Goal: Information Seeking & Learning: Learn about a topic

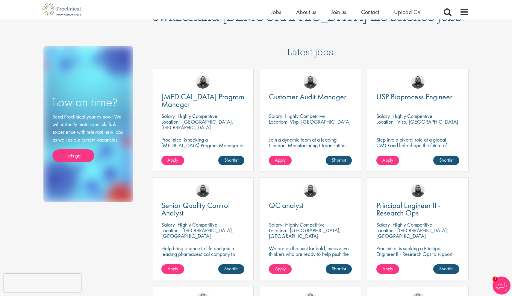
scroll to position [13, 0]
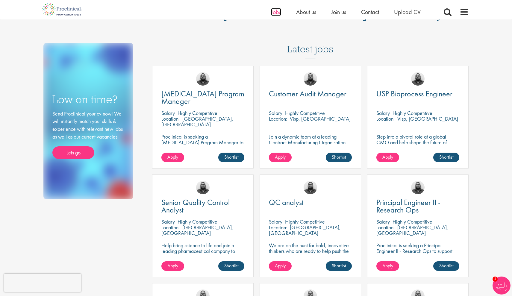
click at [274, 13] on span "Jobs" at bounding box center [276, 12] width 10 height 8
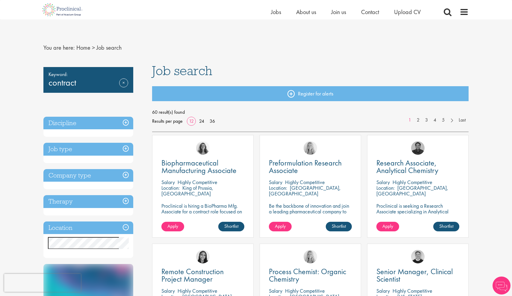
scroll to position [58, 0]
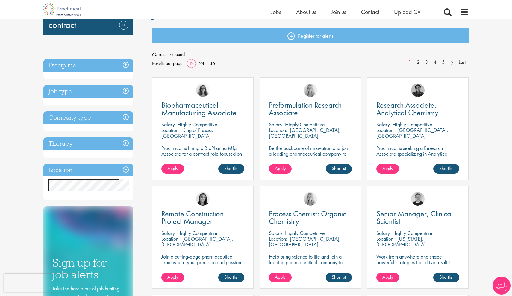
click at [121, 93] on h3 "Job type" at bounding box center [88, 91] width 90 height 13
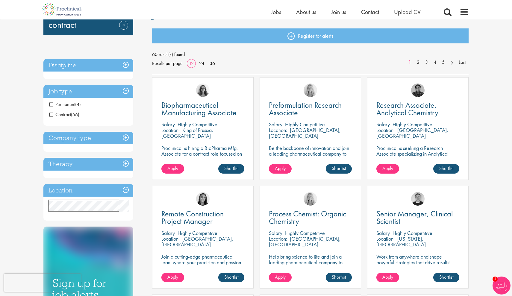
click at [69, 113] on span "Contract" at bounding box center [60, 114] width 22 height 6
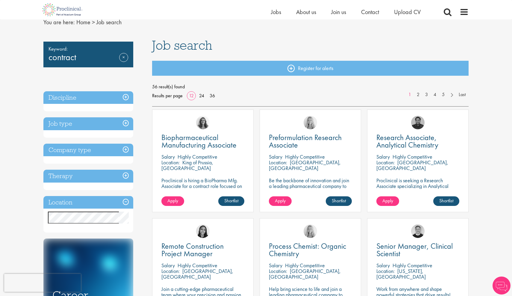
scroll to position [26, 0]
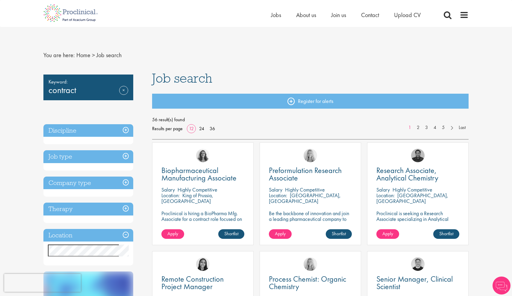
click at [128, 157] on h3 "Job type" at bounding box center [88, 156] width 90 height 13
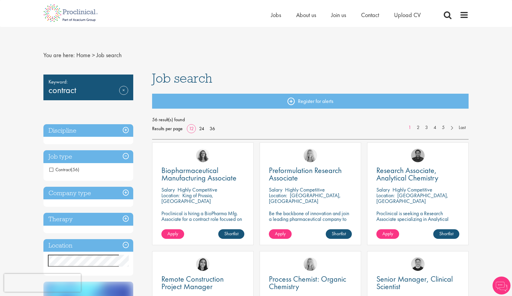
click at [131, 129] on h3 "Discipline" at bounding box center [88, 130] width 90 height 13
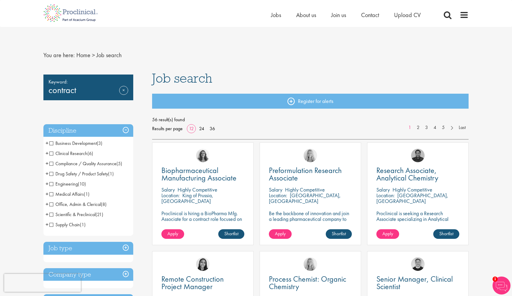
click at [50, 152] on span "Clinical Research" at bounding box center [68, 153] width 38 height 6
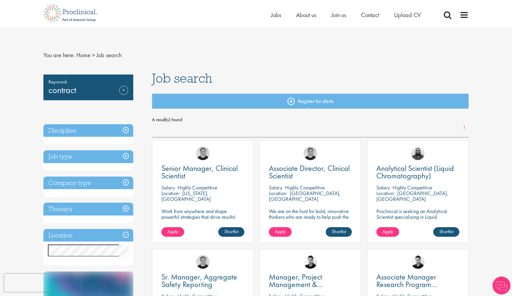
click at [130, 130] on h3 "Discipline" at bounding box center [88, 130] width 90 height 13
